Goal: Task Accomplishment & Management: Find specific page/section

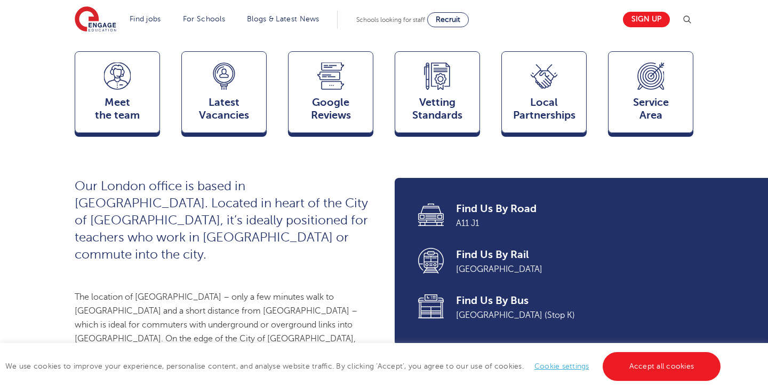
scroll to position [292, 0]
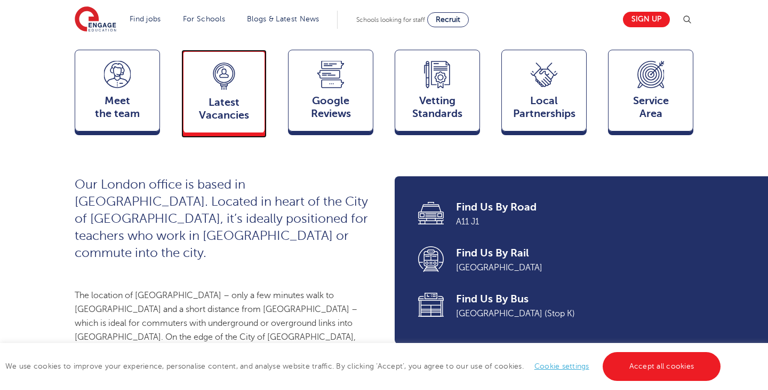
click at [225, 118] on span "Latest Vacancies" at bounding box center [224, 109] width 70 height 26
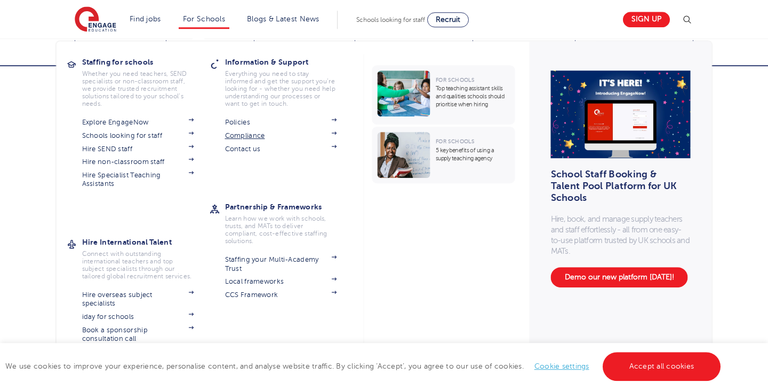
scroll to position [2177, 0]
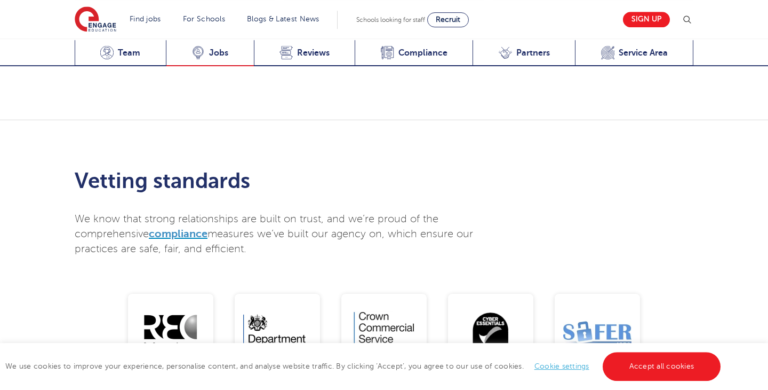
click at [216, 53] on span "Jobs" at bounding box center [218, 52] width 19 height 11
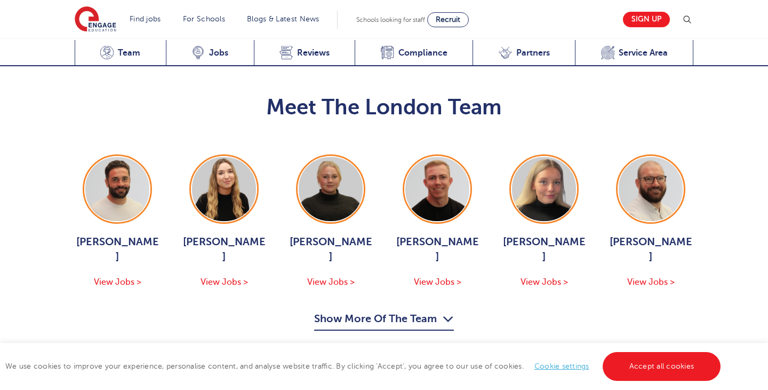
scroll to position [1113, 0]
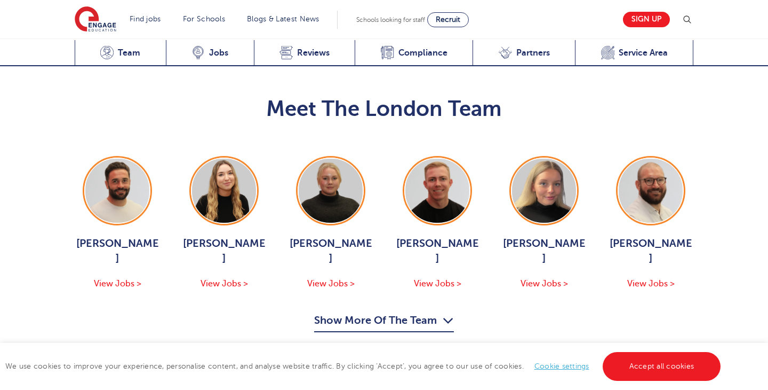
click at [411, 312] on button "Show More Of The Team" at bounding box center [384, 322] width 140 height 20
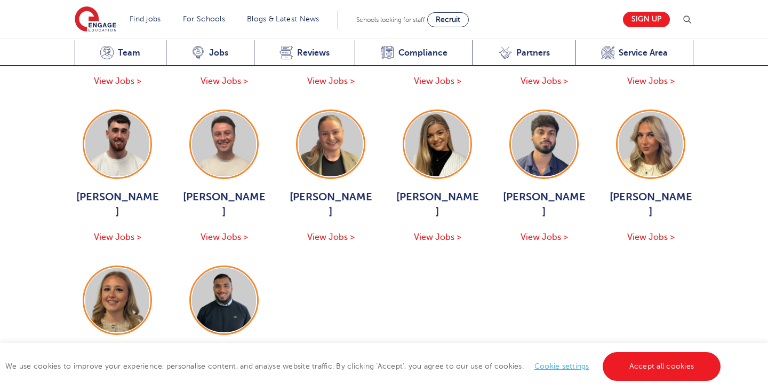
scroll to position [1480, 0]
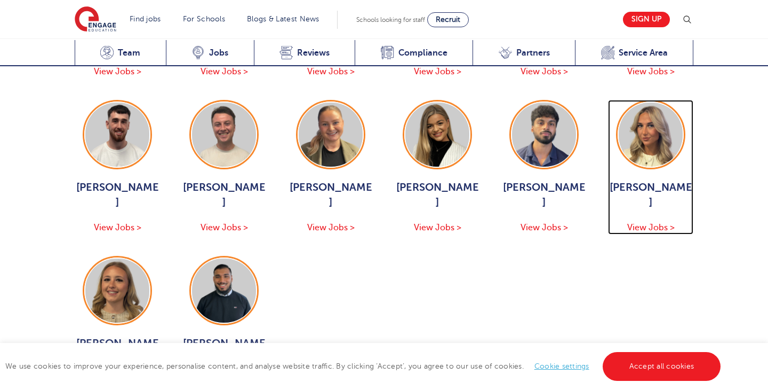
click at [655, 223] on span "View Jobs >" at bounding box center [651, 228] width 47 height 10
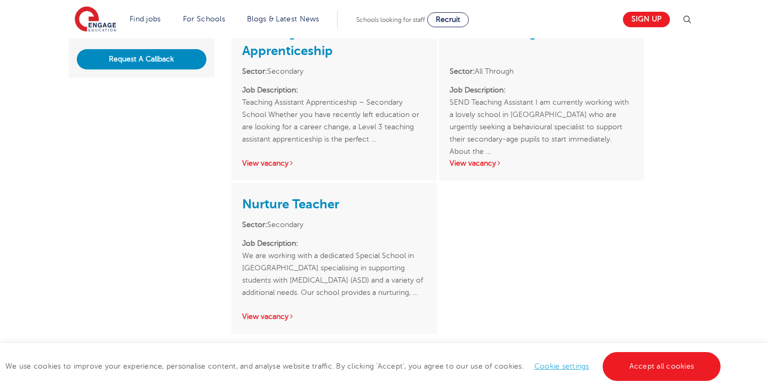
scroll to position [309, 0]
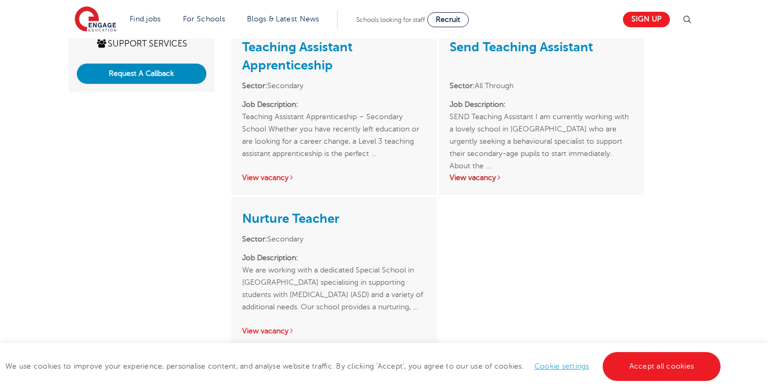
click at [486, 176] on link "View vacancy" at bounding box center [476, 177] width 52 height 8
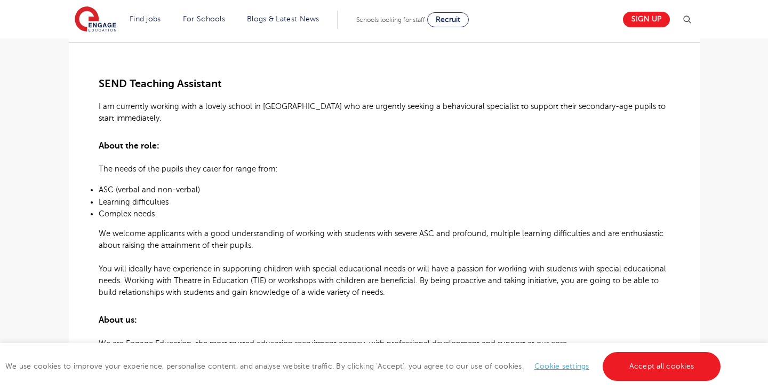
scroll to position [265, 0]
